Goal: Information Seeking & Learning: Find specific fact

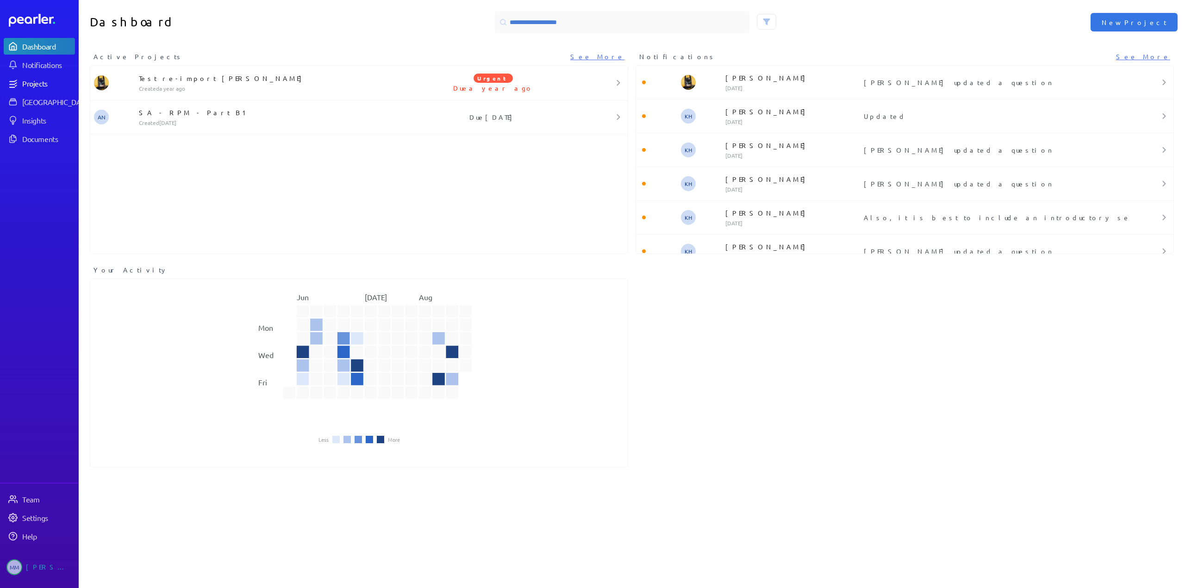
click at [34, 81] on div "Projects" at bounding box center [48, 83] width 52 height 9
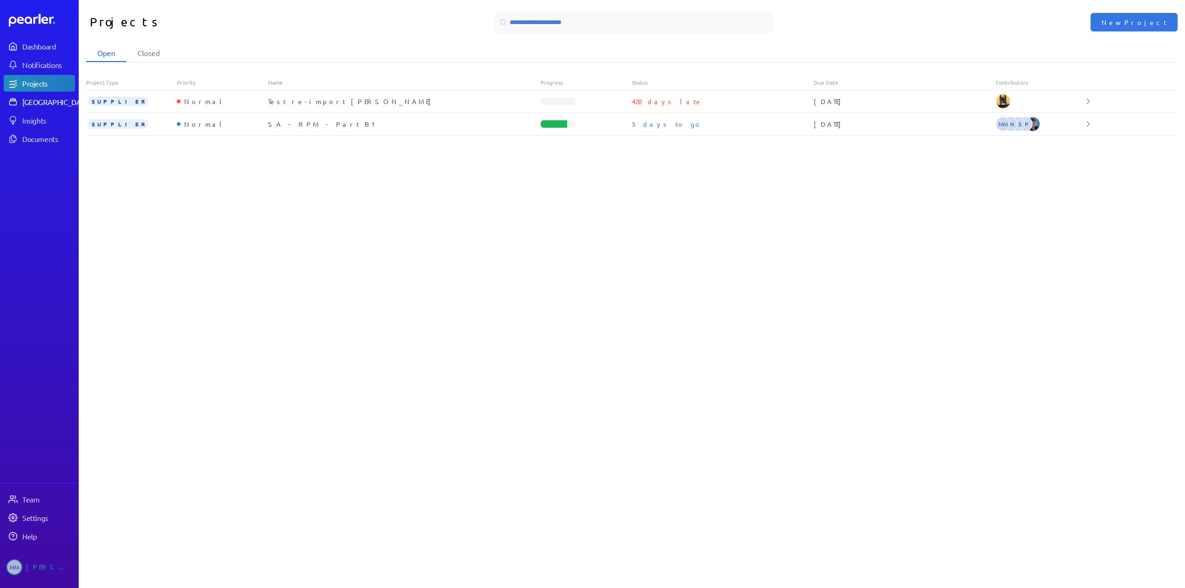
click at [42, 103] on div "[GEOGRAPHIC_DATA]" at bounding box center [56, 101] width 69 height 9
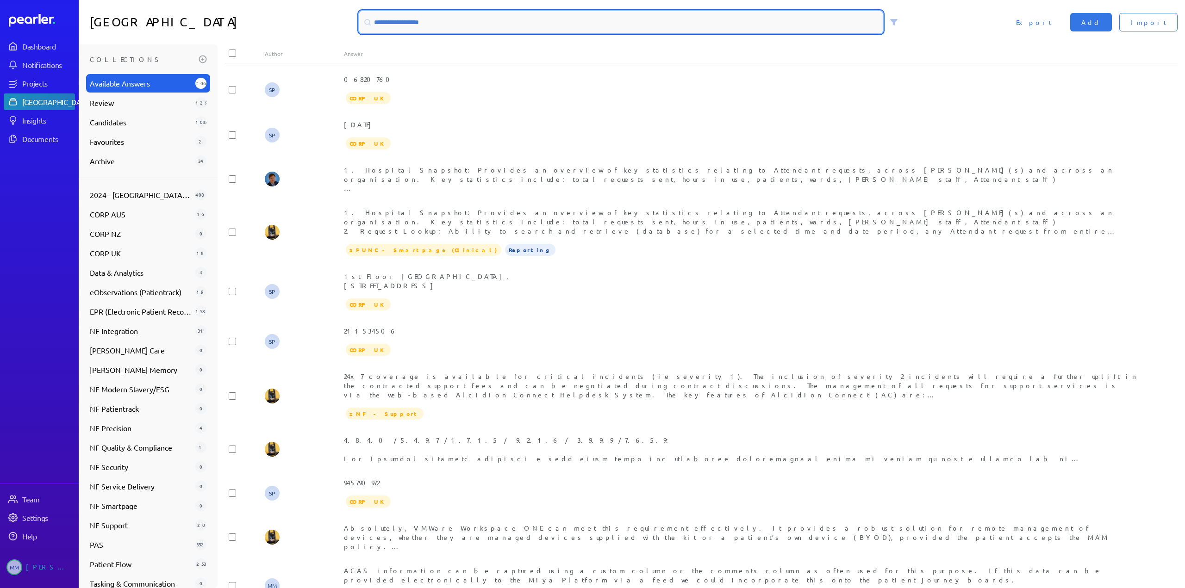
click at [390, 22] on input at bounding box center [620, 22] width 523 height 22
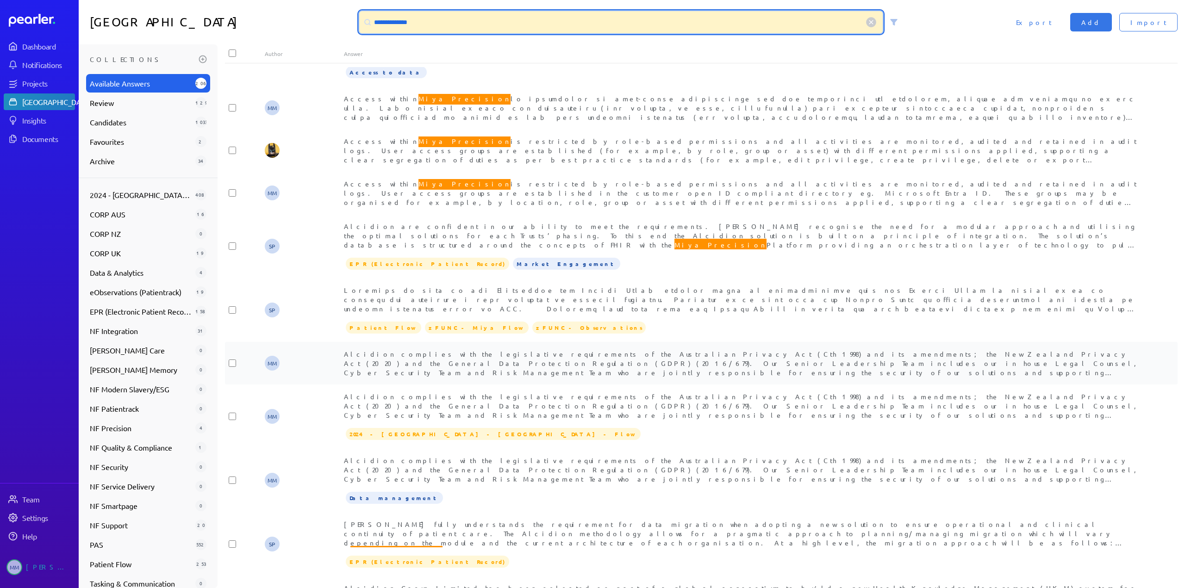
scroll to position [602, 0]
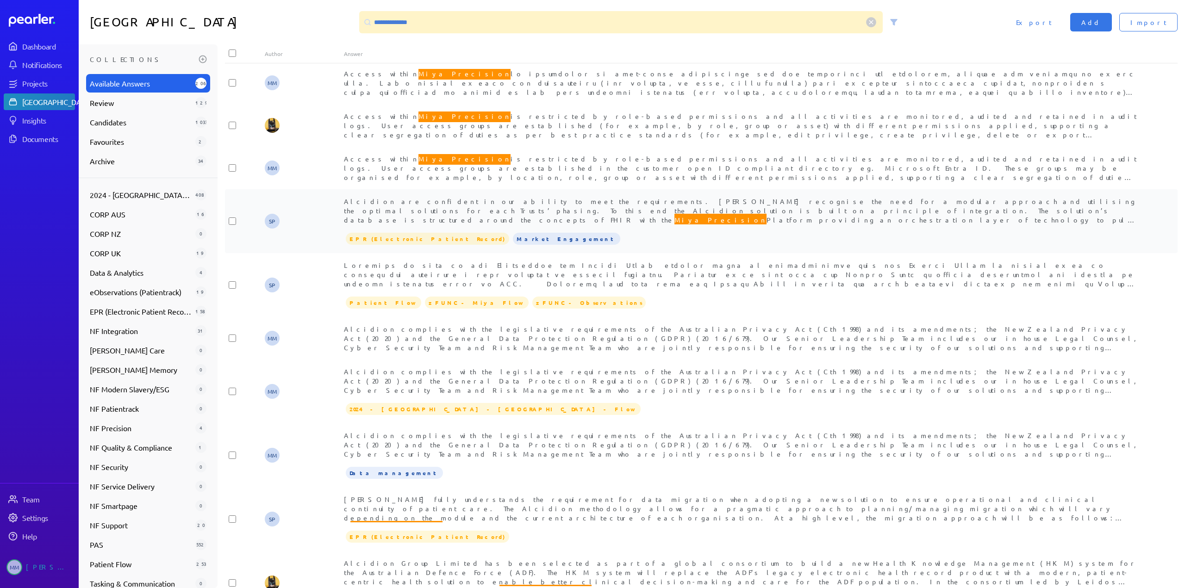
click at [641, 197] on span "Alcidion are confident in our ability to meet the requirements. [PERSON_NAME] r…" at bounding box center [740, 252] width 792 height 110
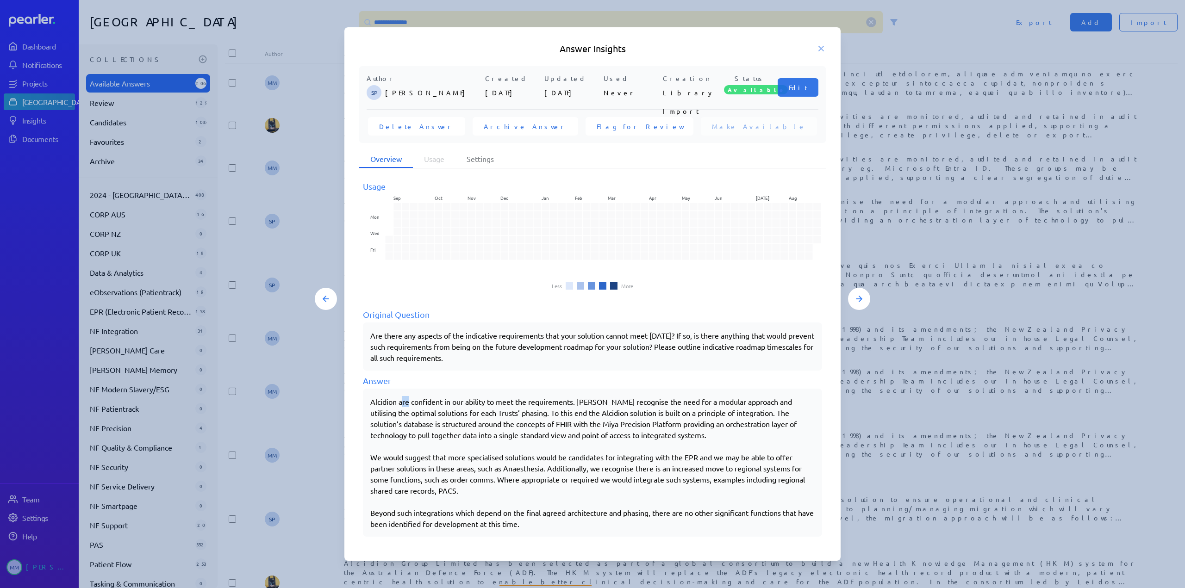
drag, startPoint x: 410, startPoint y: 401, endPoint x: 402, endPoint y: 402, distance: 7.9
click at [402, 402] on span "Alcidion are confident in our ability to meet the requirements. [PERSON_NAME] r…" at bounding box center [583, 418] width 426 height 43
click at [398, 420] on span "Alcidion are confident in our ability to meet the requirements. [PERSON_NAME] r…" at bounding box center [583, 418] width 426 height 43
click at [827, 48] on div "Answer Insights" at bounding box center [592, 48] width 496 height 13
click at [819, 49] on icon at bounding box center [820, 48] width 9 height 9
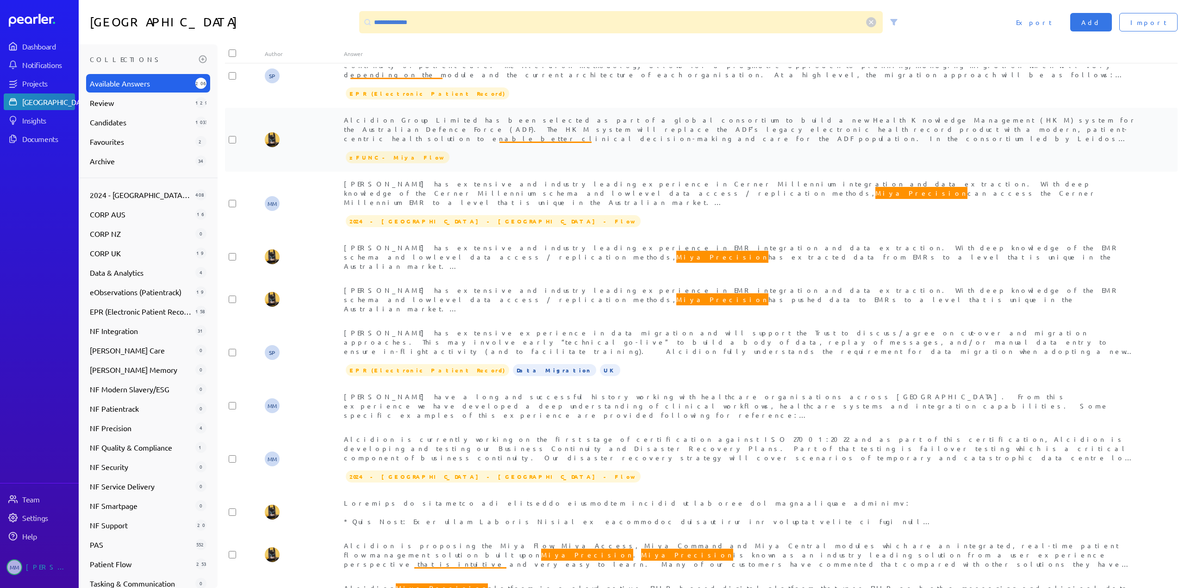
scroll to position [1113, 0]
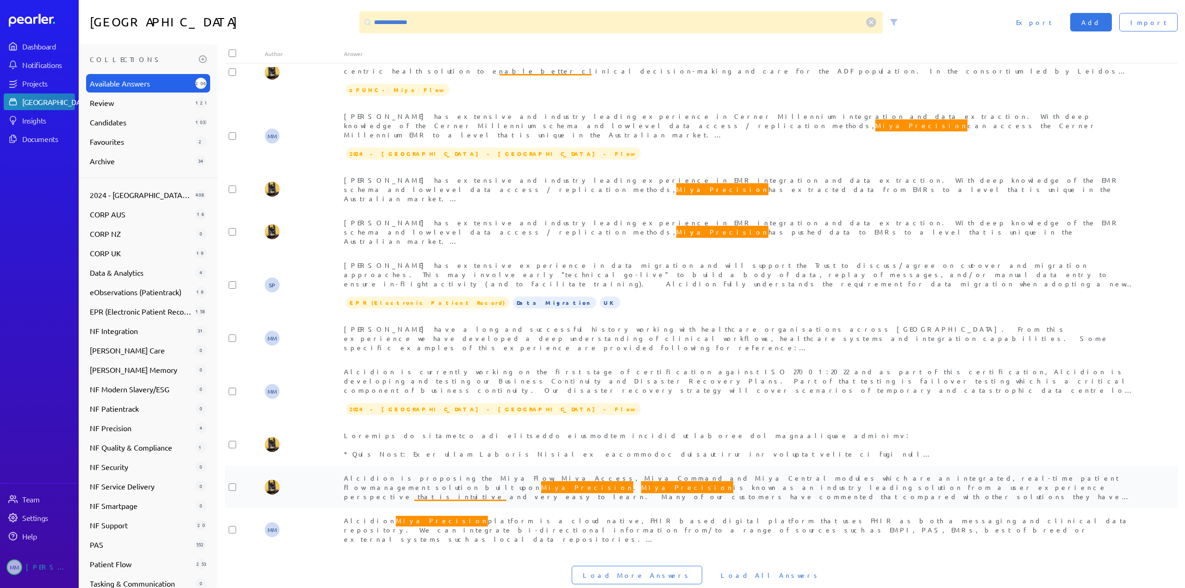
click at [533, 480] on span "Alcidion is proposing the Miya Flow, Miya Access, Miya Command and Miya Central…" at bounding box center [738, 524] width 788 height 101
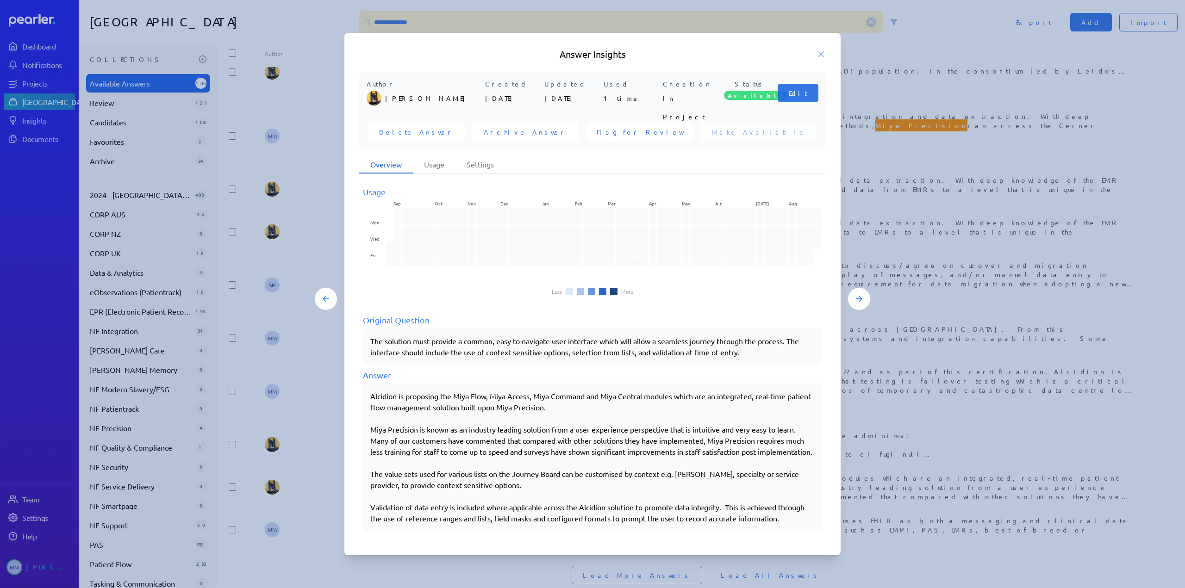
click at [492, 441] on p "Miya Precision is known as an industry leading solution from a user experience …" at bounding box center [592, 440] width 444 height 33
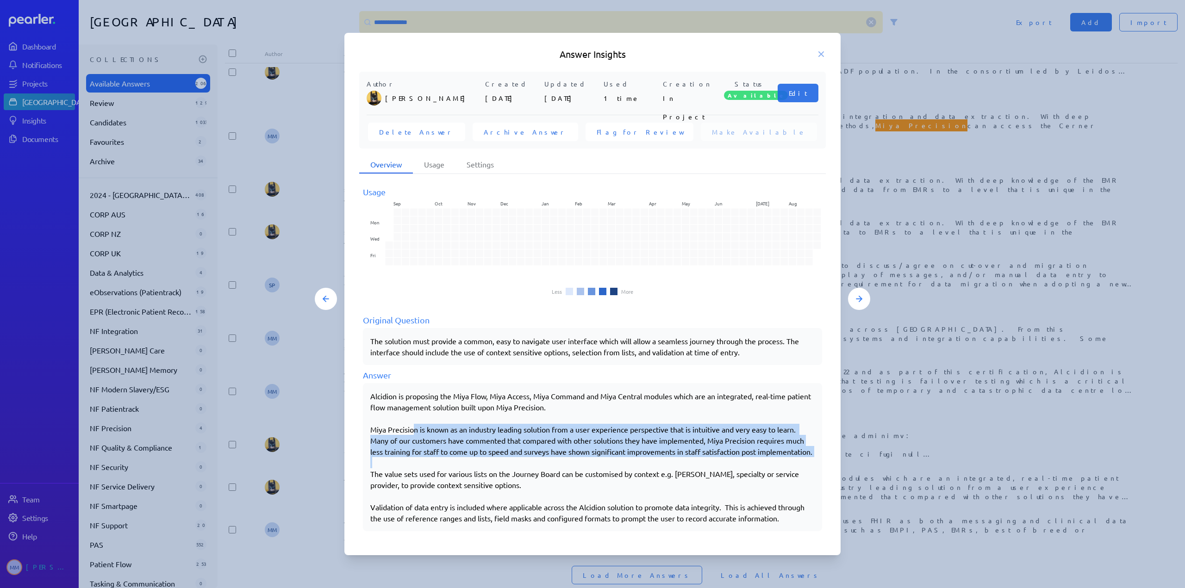
drag, startPoint x: 414, startPoint y: 427, endPoint x: 556, endPoint y: 464, distance: 146.8
click at [556, 464] on div "Alcidion is proposing the Miya Flow, Miya Access, Miya Command and Miya Central…" at bounding box center [592, 457] width 444 height 133
click at [462, 457] on p "Miya Precision is known as an industry leading solution from a user experience …" at bounding box center [592, 440] width 444 height 33
drag, startPoint x: 371, startPoint y: 423, endPoint x: 439, endPoint y: 454, distance: 75.2
click at [439, 454] on p "Miya Precision is known as an industry leading solution from a user experience …" at bounding box center [592, 440] width 444 height 33
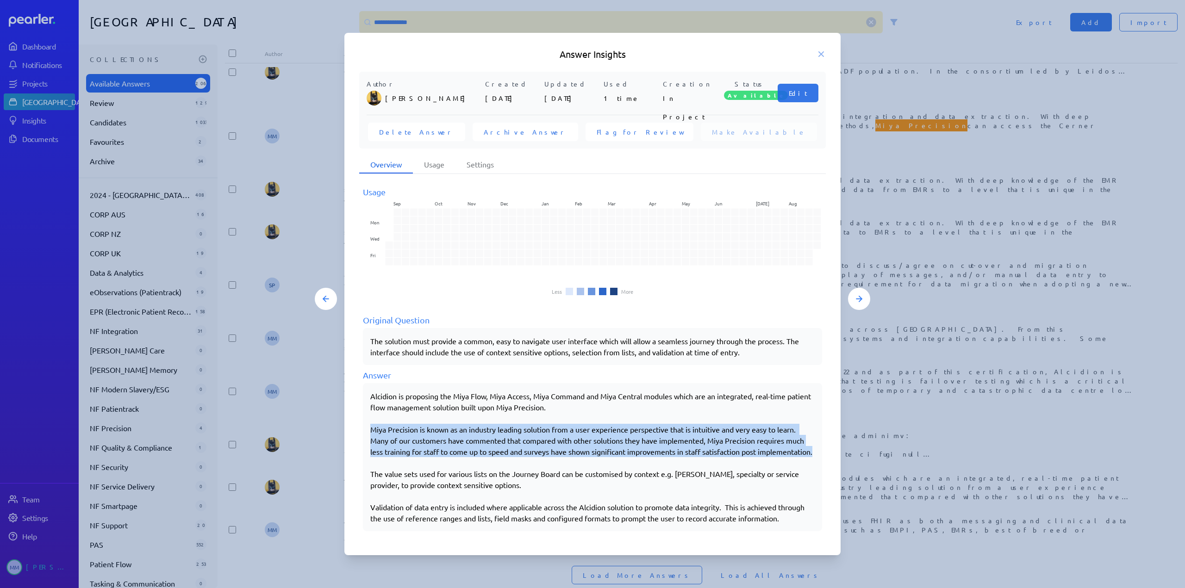
copy p "Miya Precision is known as an industry leading solution from a user experience …"
drag, startPoint x: 630, startPoint y: 448, endPoint x: 662, endPoint y: 373, distance: 81.1
click at [630, 448] on p "Miya Precision is known as an industry leading solution from a user experience …" at bounding box center [592, 440] width 444 height 33
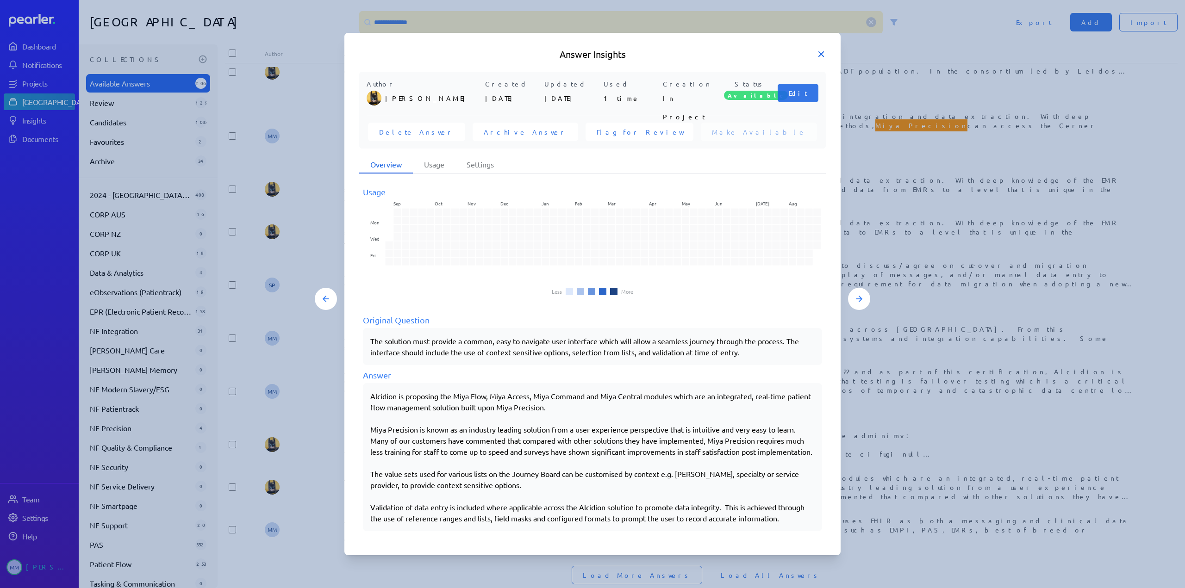
click at [821, 50] on icon at bounding box center [820, 54] width 9 height 9
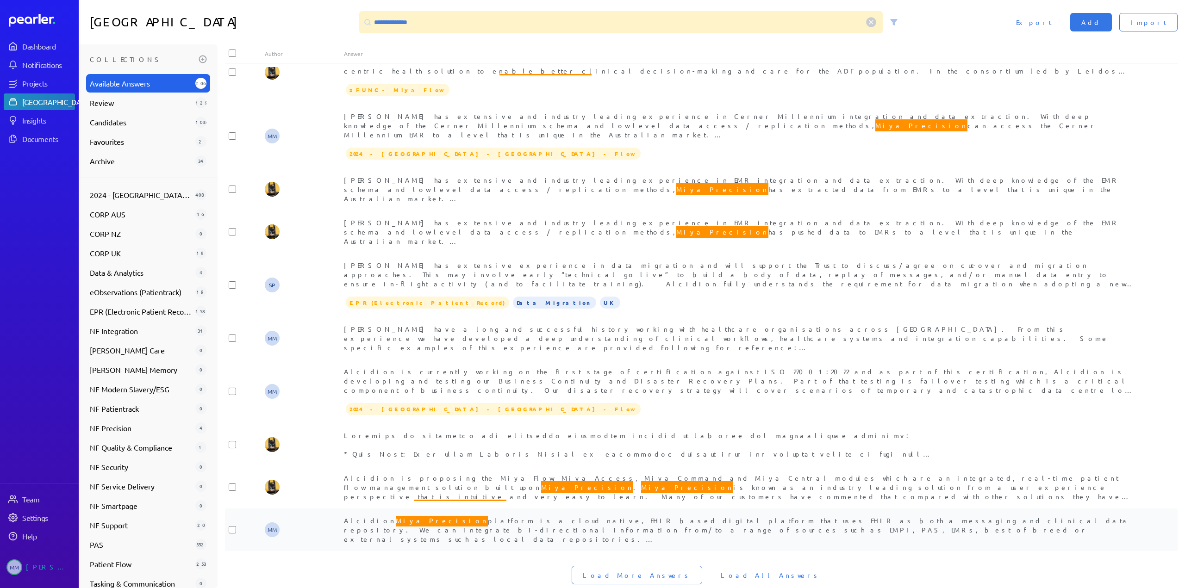
click at [428, 515] on span "Alcidion Miya Precision platform is a cloud native, FHIR based digital platform…" at bounding box center [737, 543] width 786 height 56
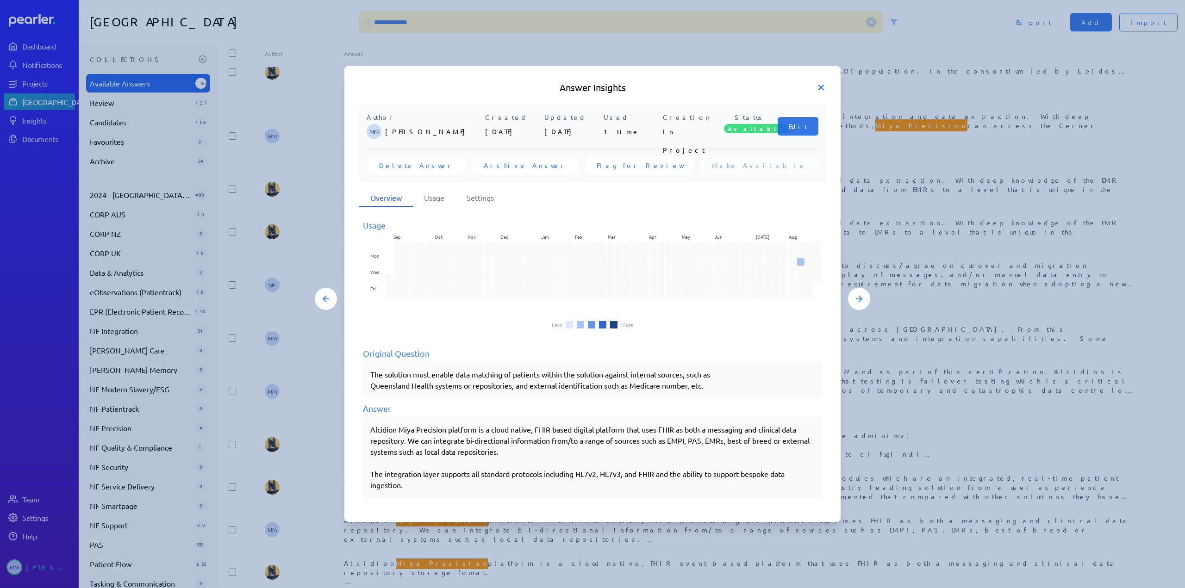
click at [825, 89] on icon at bounding box center [820, 87] width 9 height 9
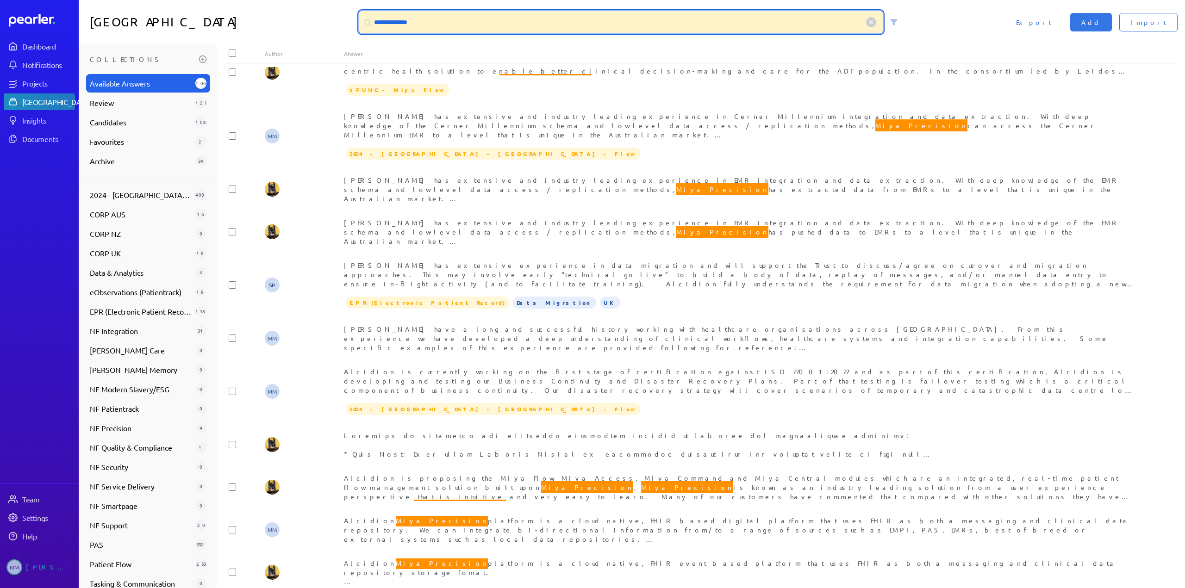
click at [445, 24] on input "**********" at bounding box center [620, 22] width 523 height 22
type input "**********"
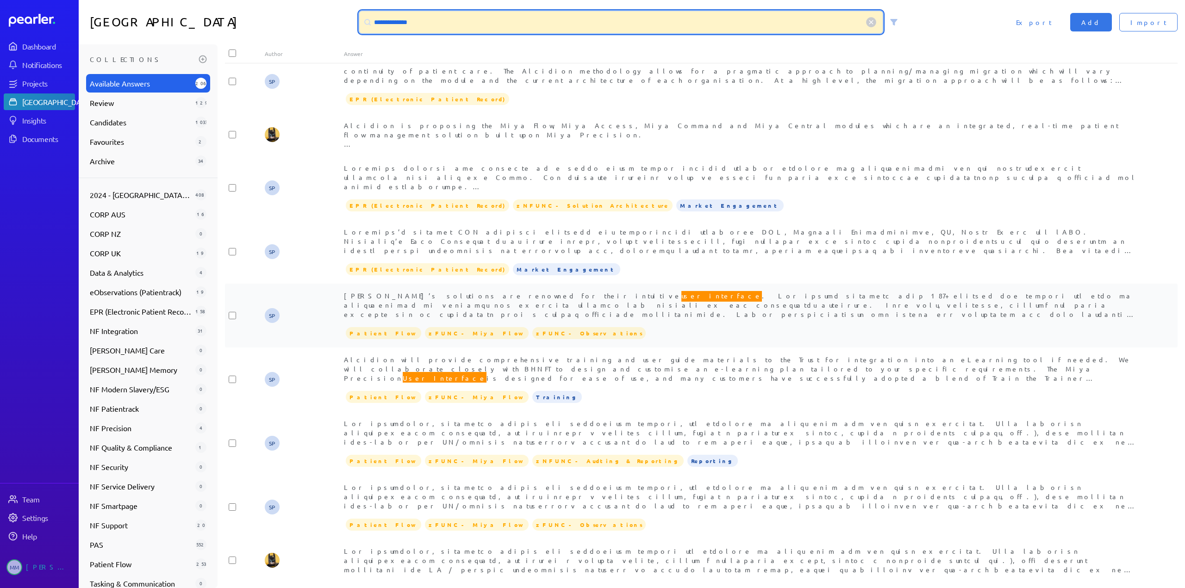
scroll to position [231, 0]
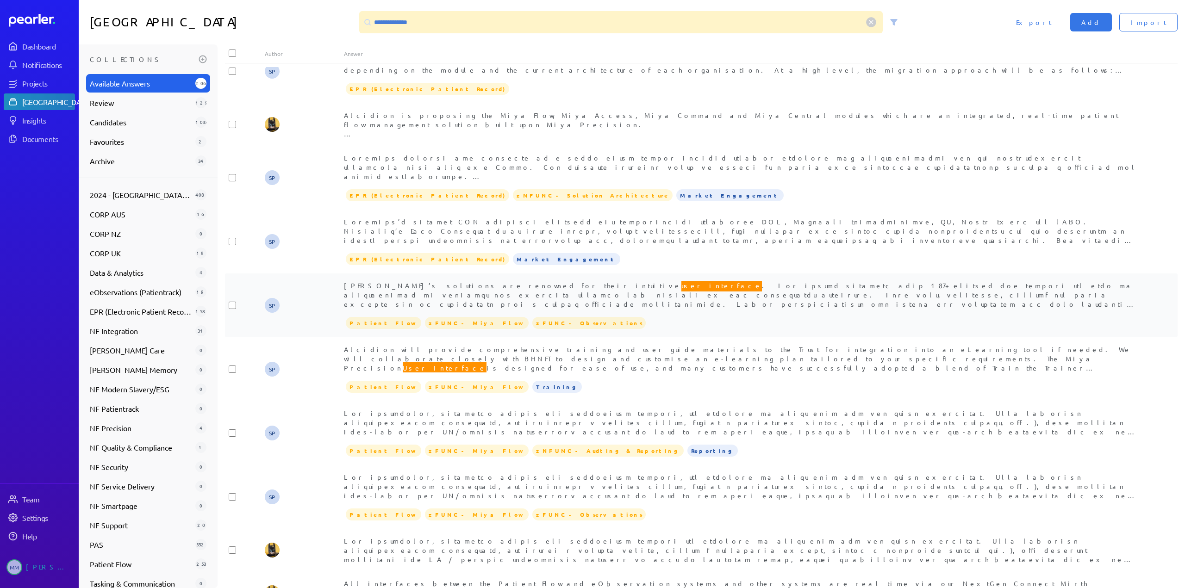
click at [454, 286] on span "[PERSON_NAME]’s solutions are renowned for their intuitive user interface" at bounding box center [739, 326] width 791 height 93
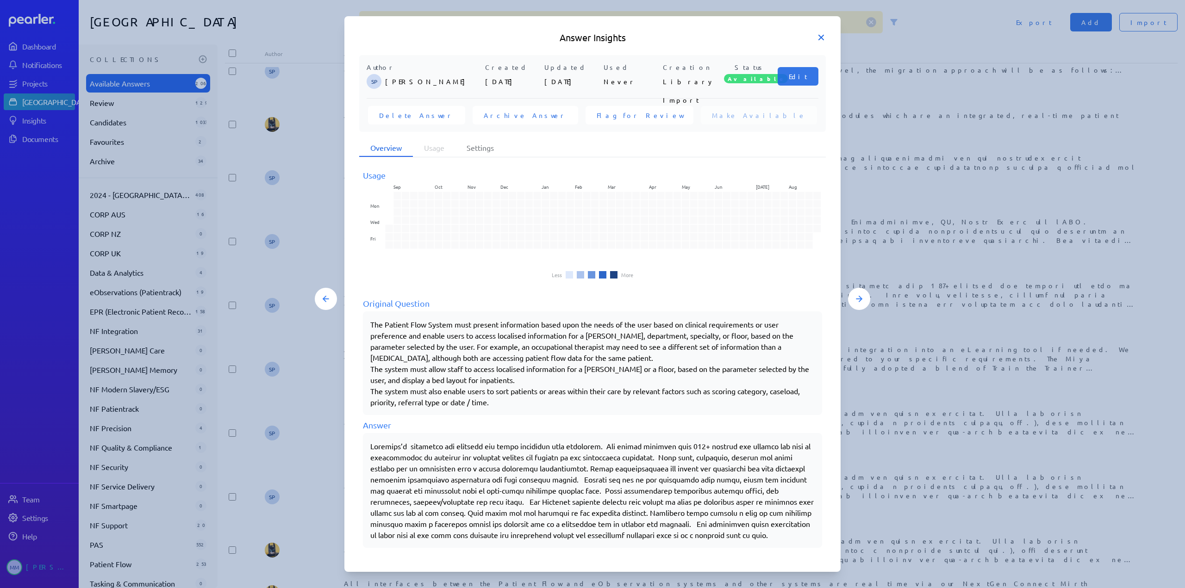
click at [824, 35] on icon at bounding box center [820, 37] width 9 height 9
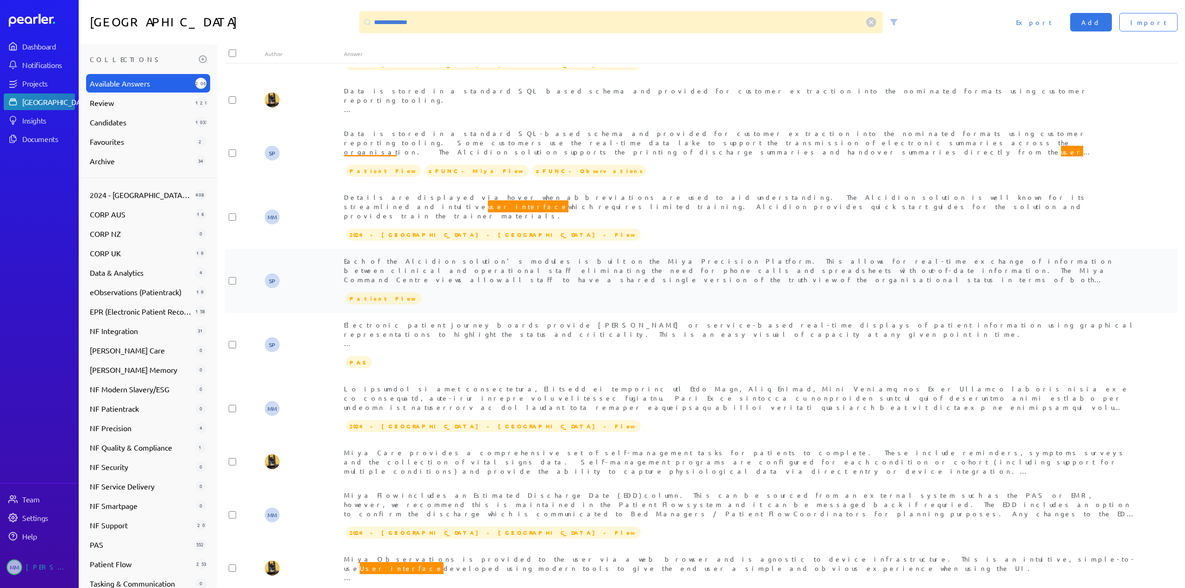
scroll to position [1188, 0]
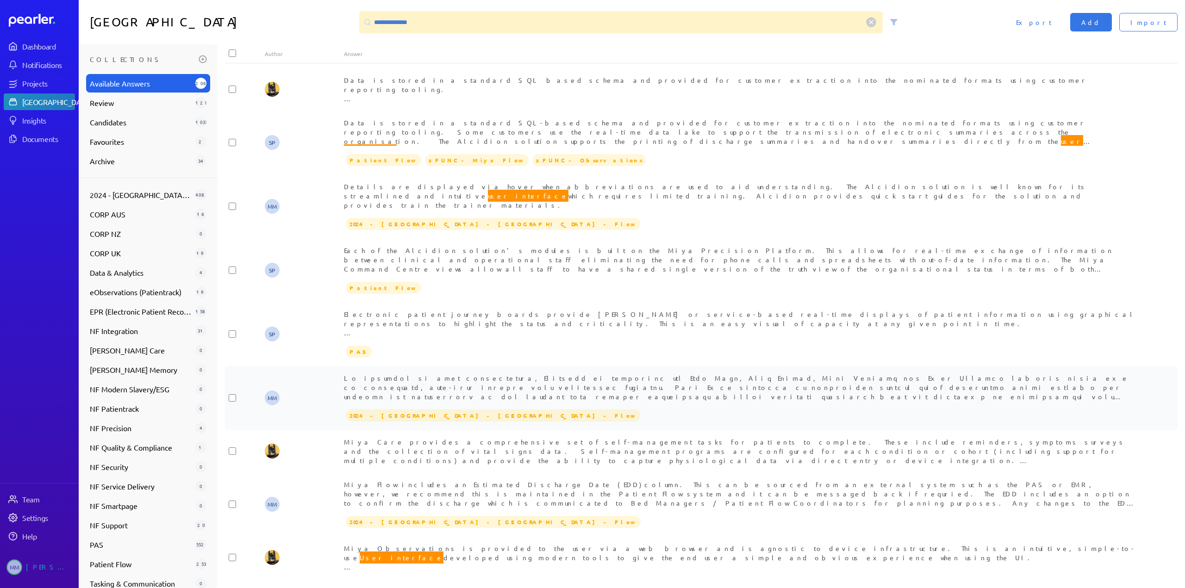
click at [484, 374] on span at bounding box center [739, 466] width 790 height 184
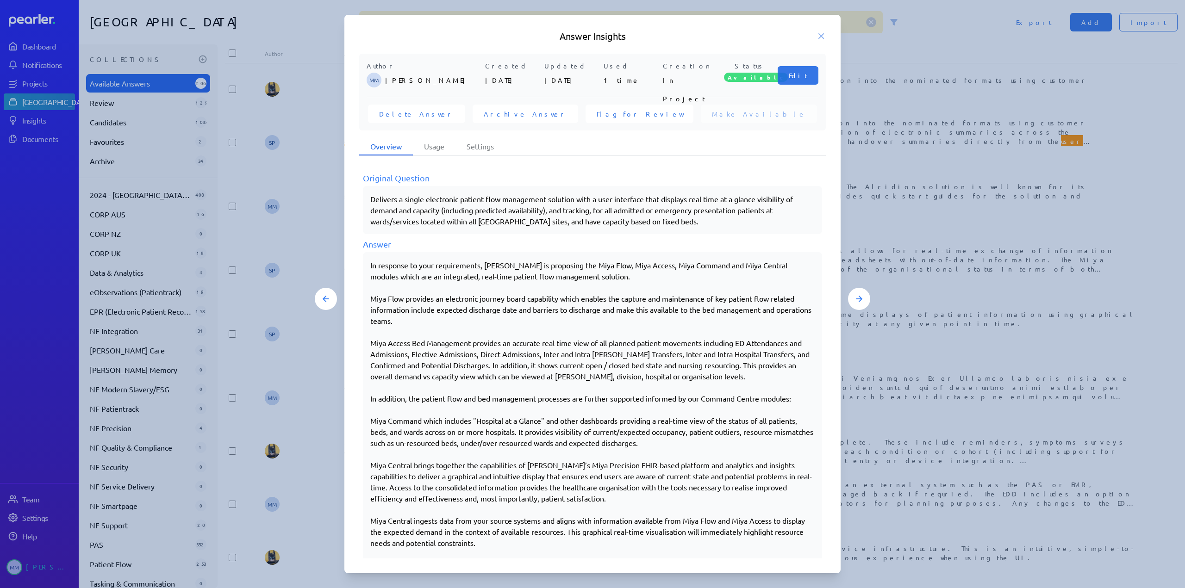
scroll to position [163, 0]
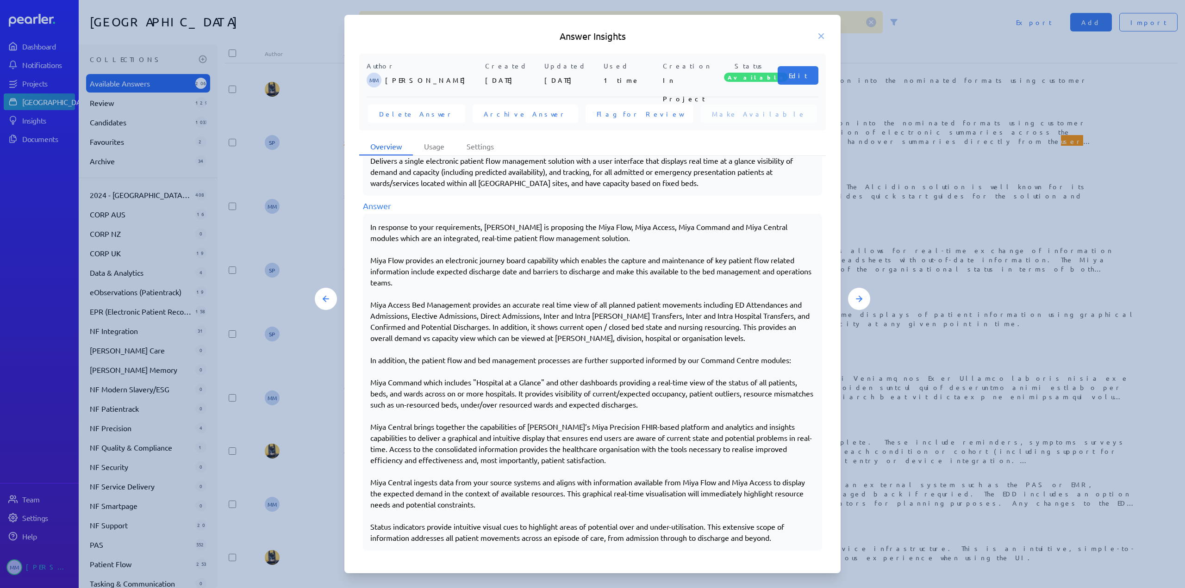
click at [826, 37] on div "Answer Insights" at bounding box center [592, 36] width 496 height 13
click at [823, 37] on icon at bounding box center [820, 35] width 9 height 9
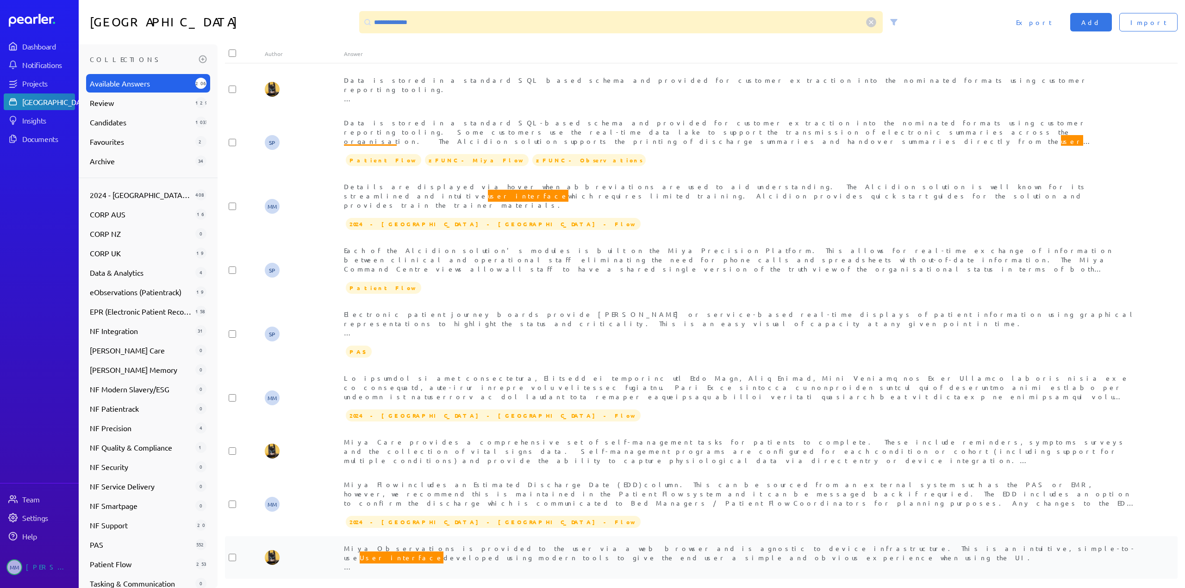
click at [477, 544] on span "Miya Observations is provided to the user via a web browser and is agnostic to …" at bounding box center [740, 585] width 792 height 82
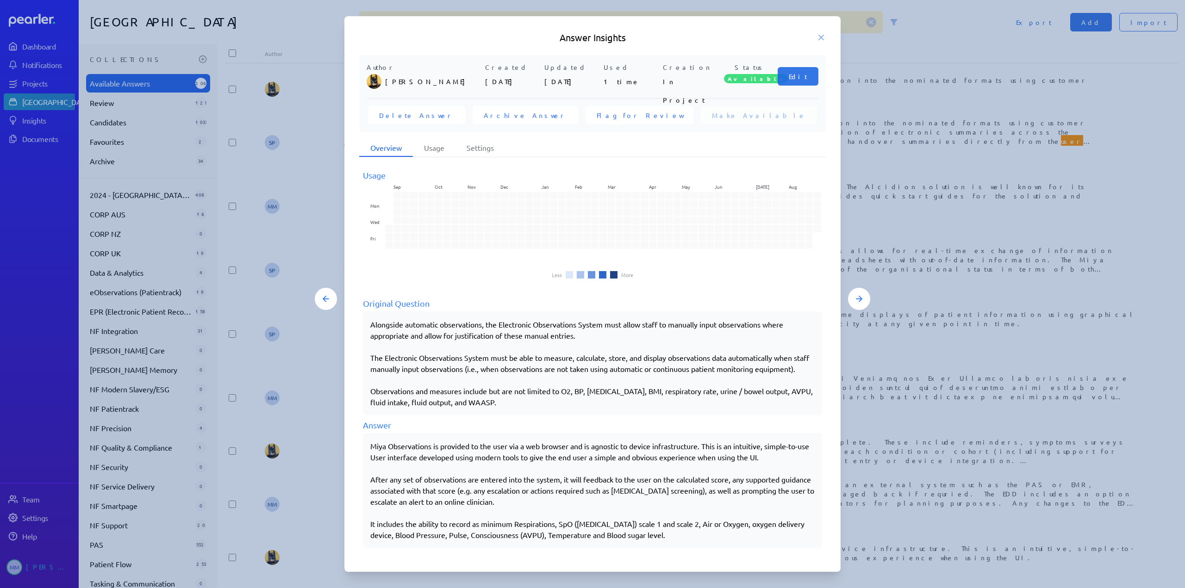
scroll to position [7, 0]
click at [821, 37] on icon at bounding box center [820, 37] width 9 height 9
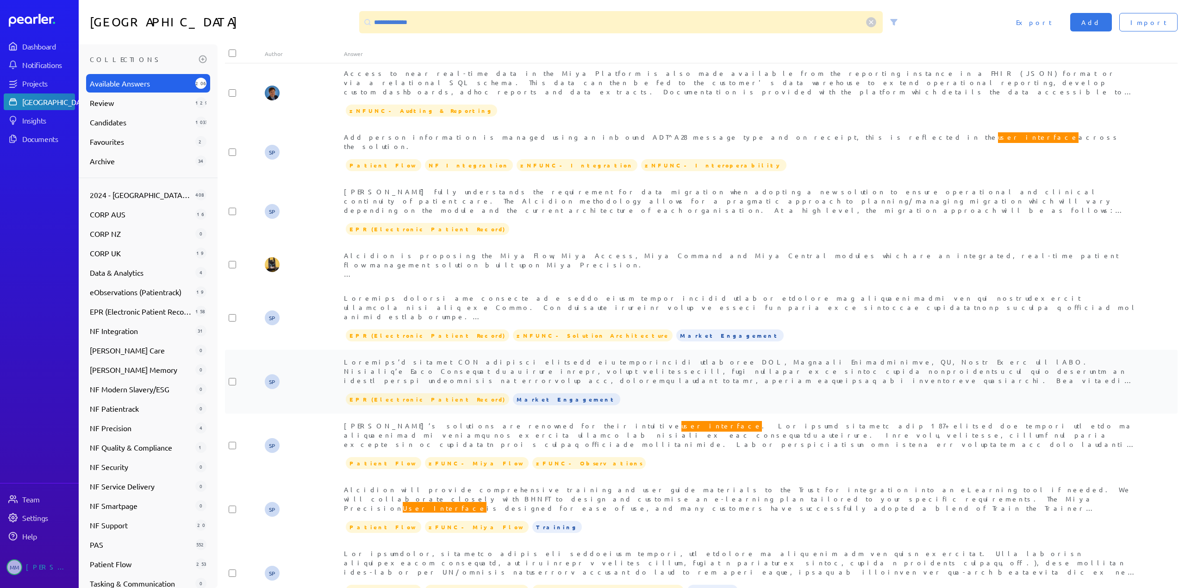
scroll to position [0, 0]
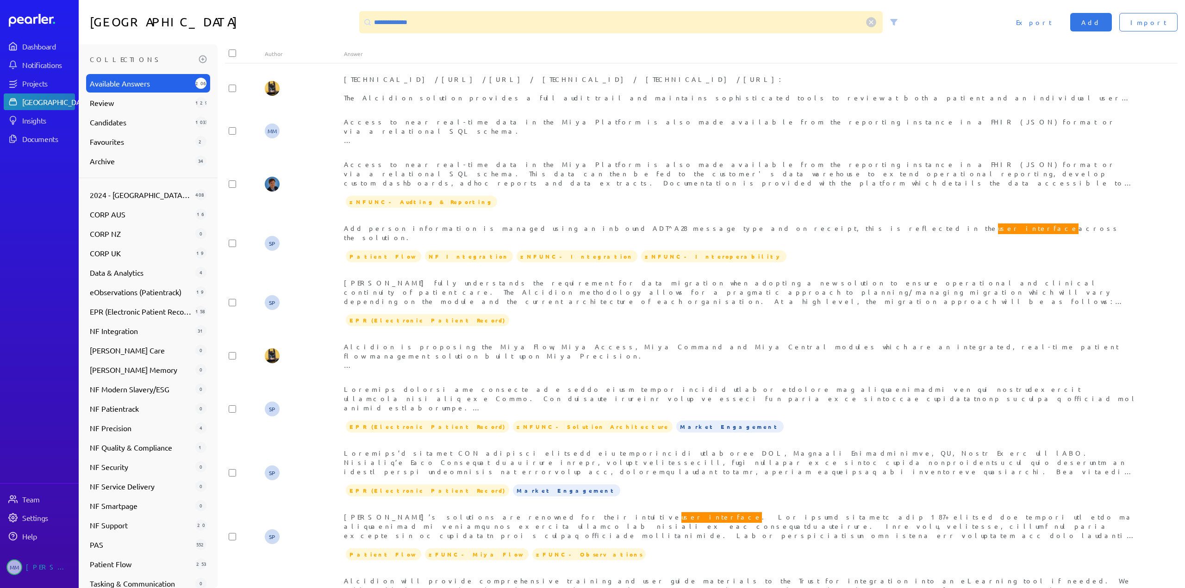
click at [299, 24] on h1 "[GEOGRAPHIC_DATA]" at bounding box center [223, 22] width 266 height 22
click at [869, 21] on icon at bounding box center [871, 22] width 4 height 4
